Goal: Register for event/course

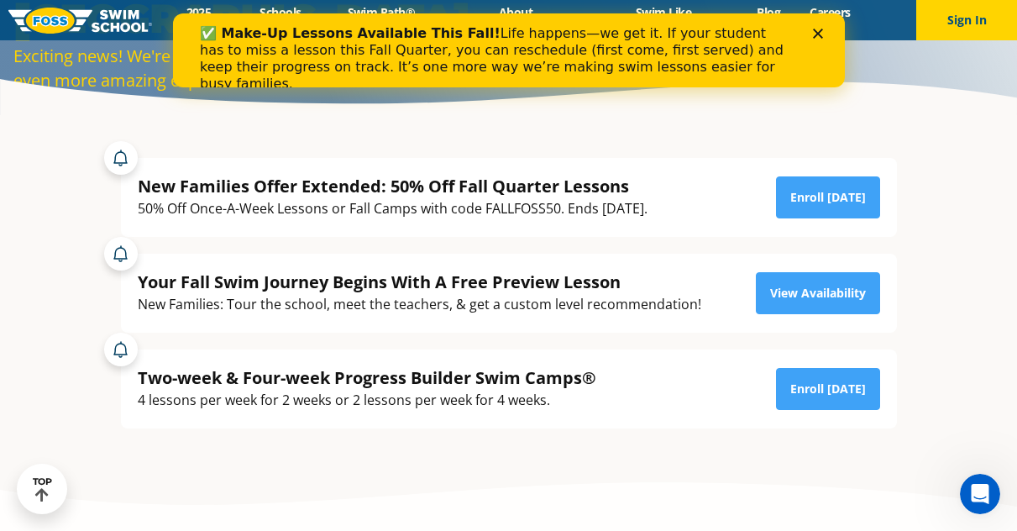
scroll to position [168, 0]
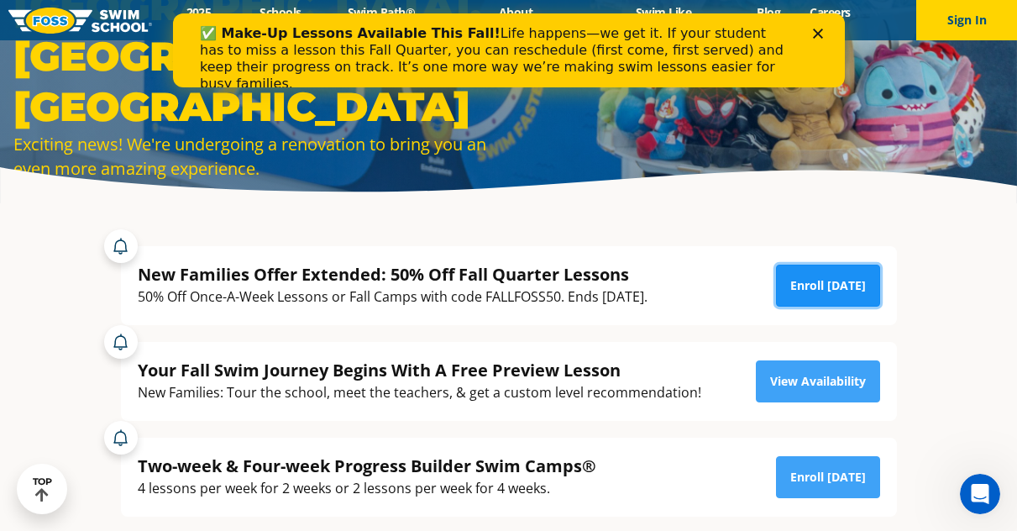
click at [821, 287] on link "Enroll [DATE]" at bounding box center [828, 286] width 104 height 42
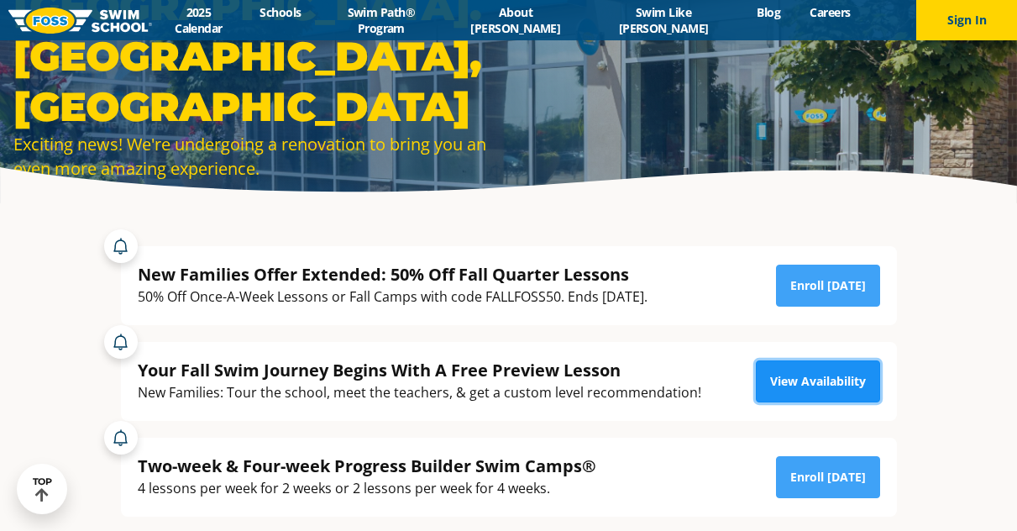
click at [800, 381] on link "View Availability" at bounding box center [818, 381] width 124 height 42
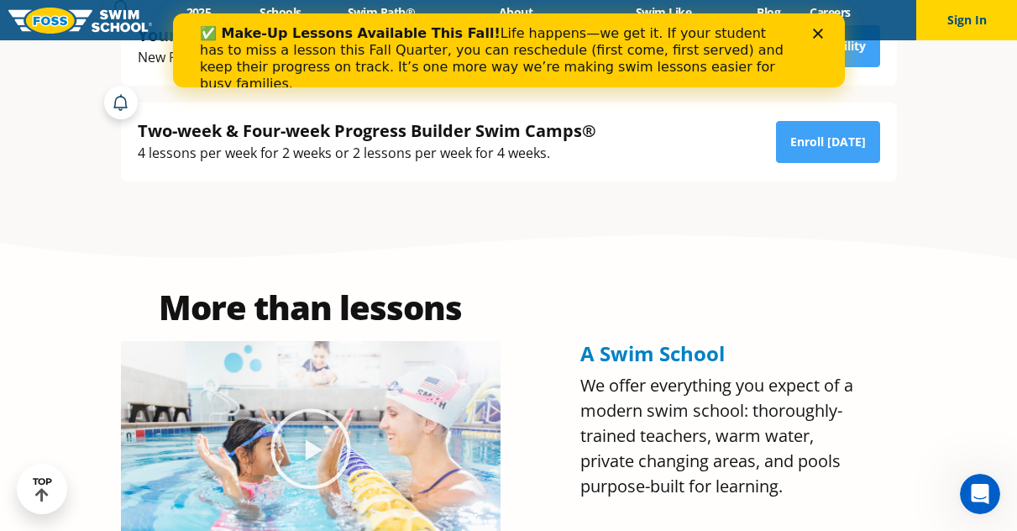
scroll to position [504, 0]
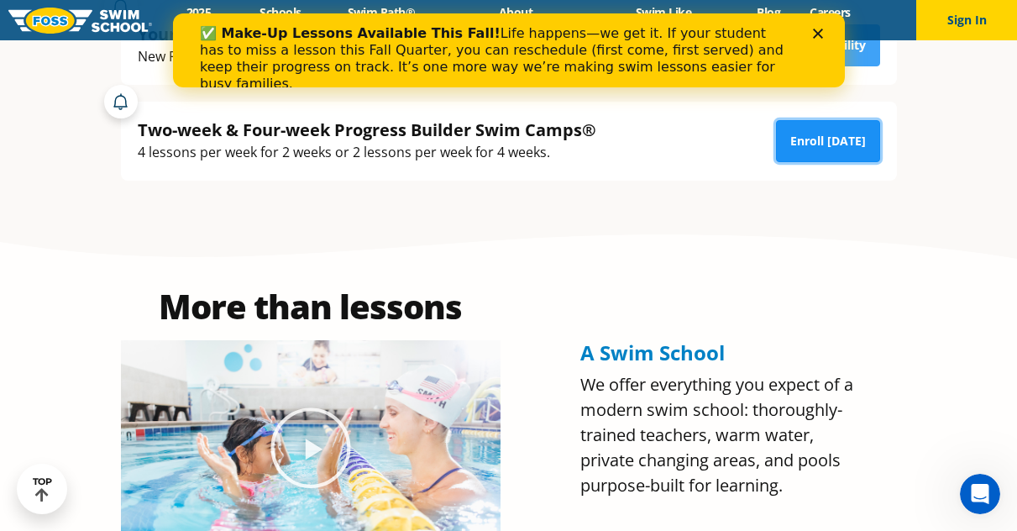
click at [818, 147] on link "Enroll [DATE]" at bounding box center [828, 141] width 104 height 42
click at [815, 31] on polygon "Close" at bounding box center [817, 34] width 10 height 10
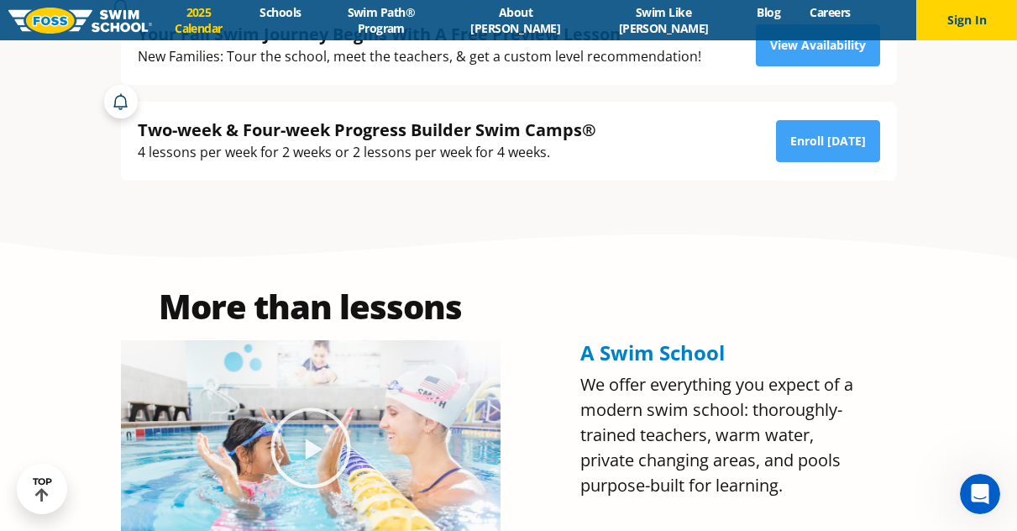
click at [230, 24] on link "2025 Calendar" at bounding box center [198, 20] width 93 height 32
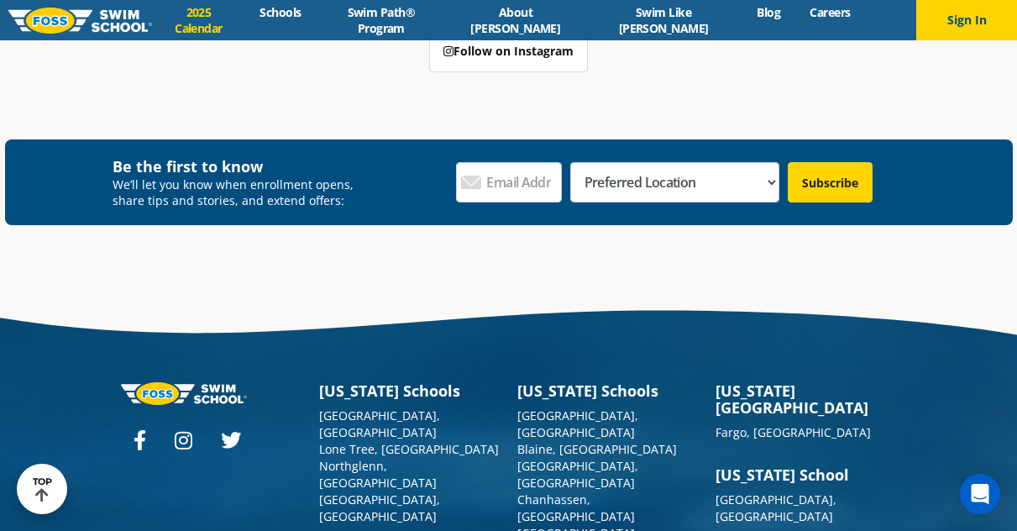
scroll to position [3081, 0]
